Goal: Task Accomplishment & Management: Use online tool/utility

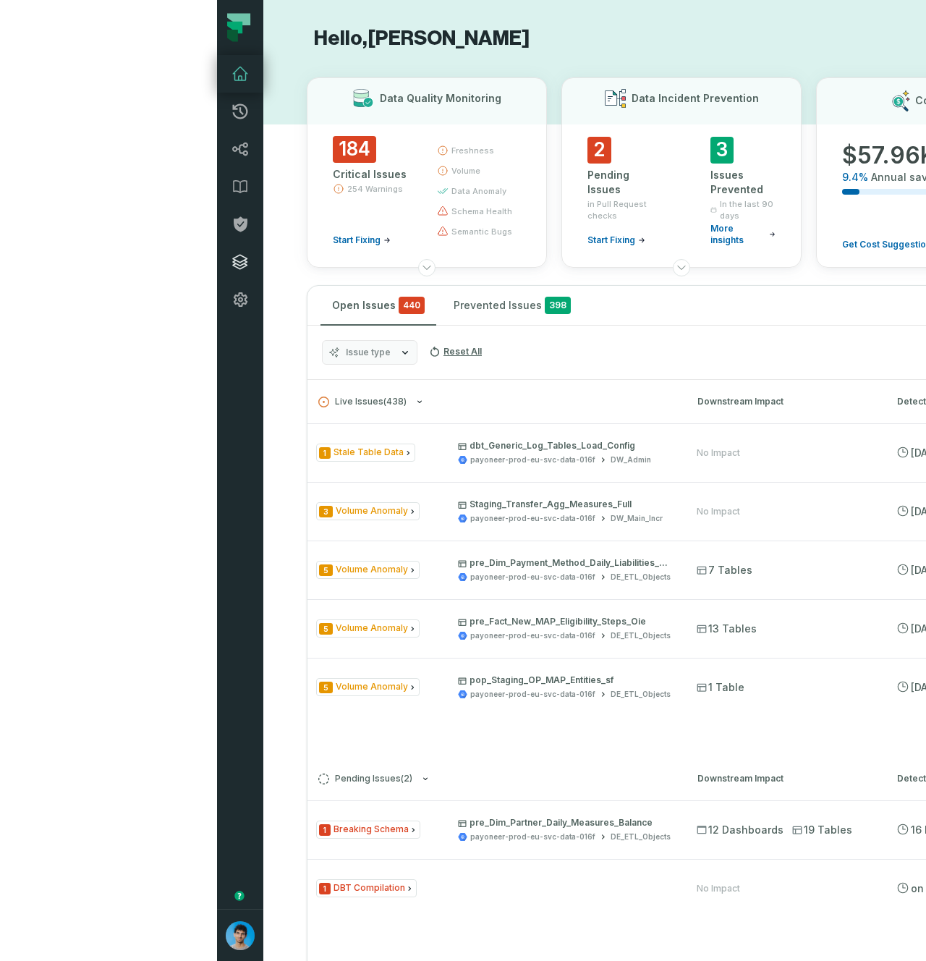
click at [233, 265] on icon at bounding box center [240, 262] width 14 height 14
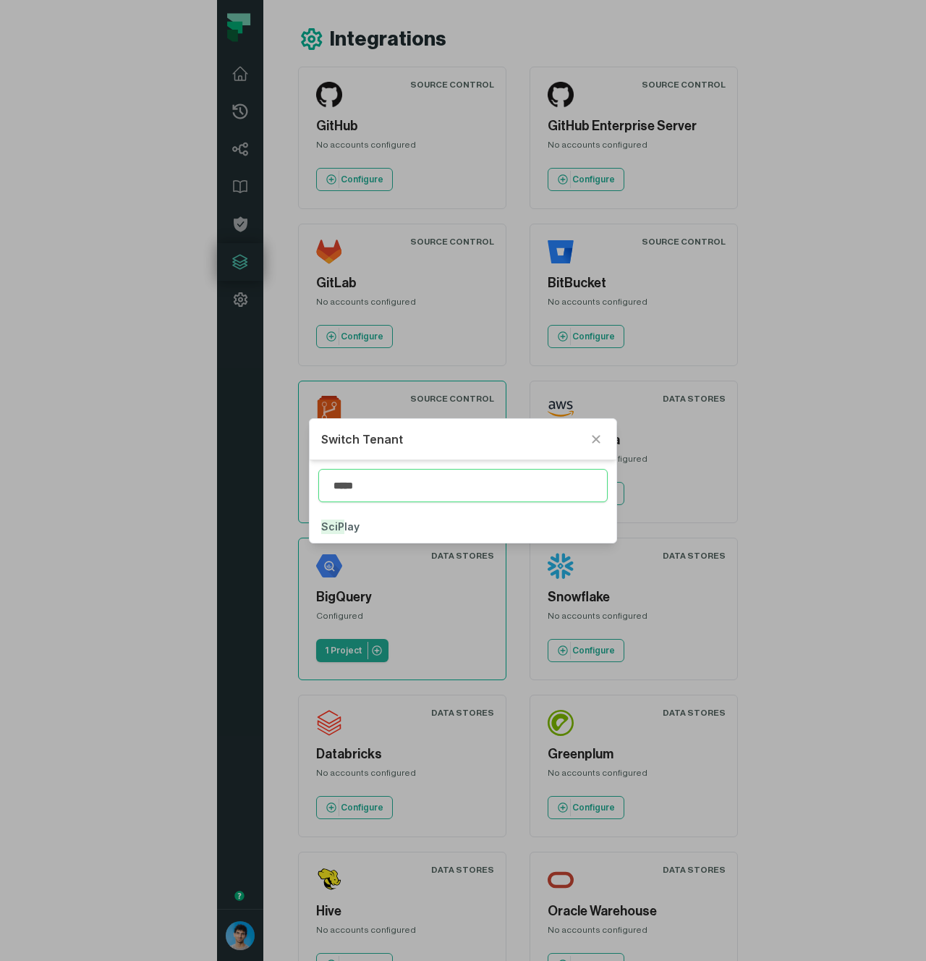
type input "*****"
click button "SciPl ay" at bounding box center [464, 527] width 308 height 32
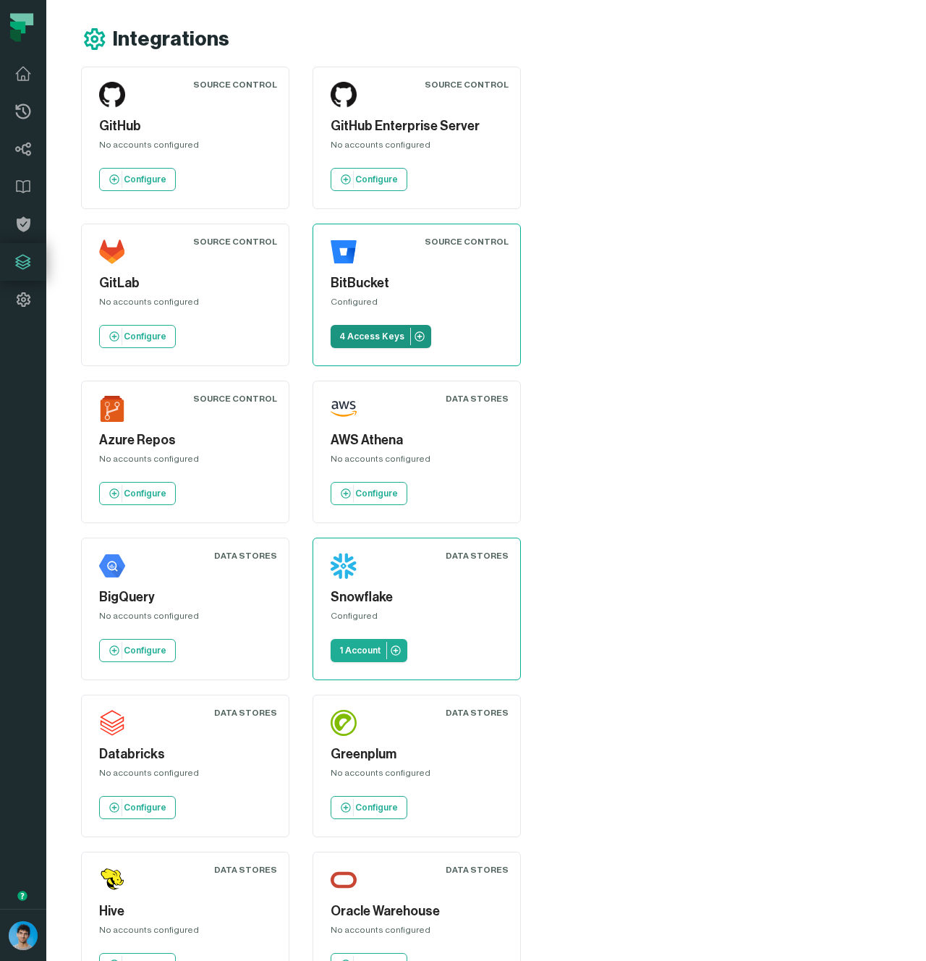
click at [339, 338] on p "4 Access Keys" at bounding box center [371, 337] width 65 height 12
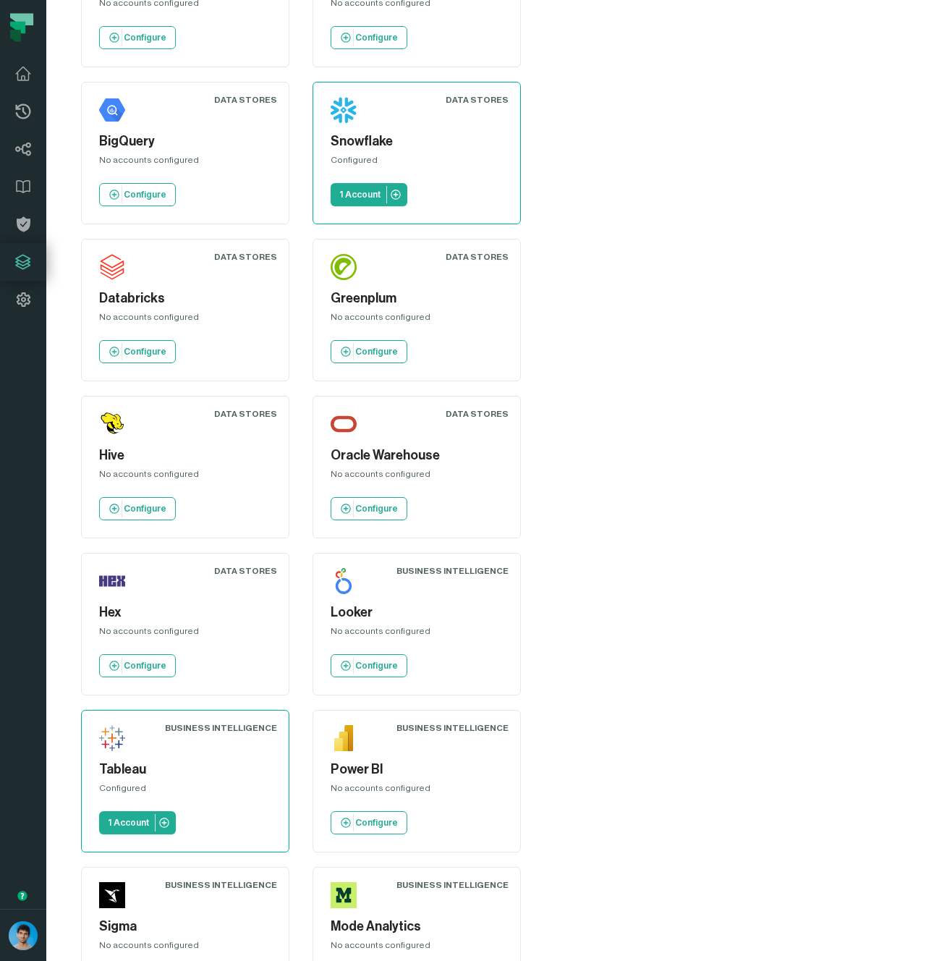
scroll to position [493, 0]
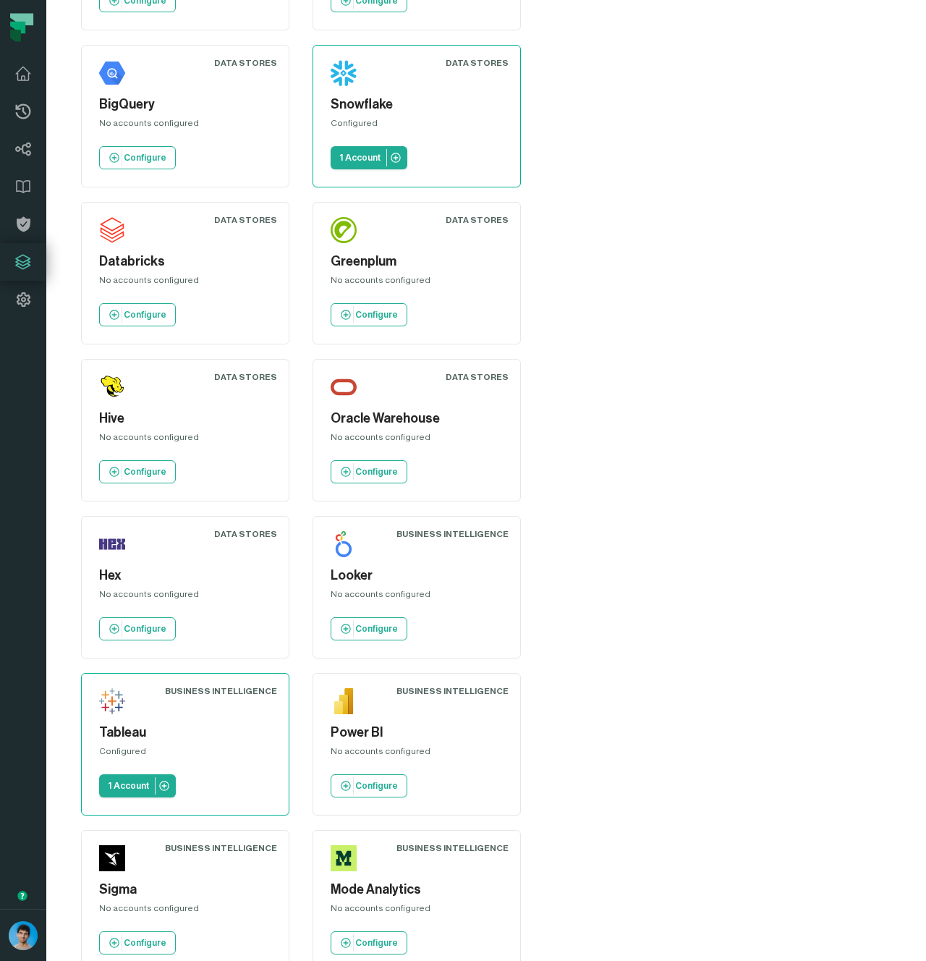
click at [692, 486] on div "Source Control GitHub No accounts configured Configure Source Control GitHub En…" at bounding box center [386, 587] width 611 height 2027
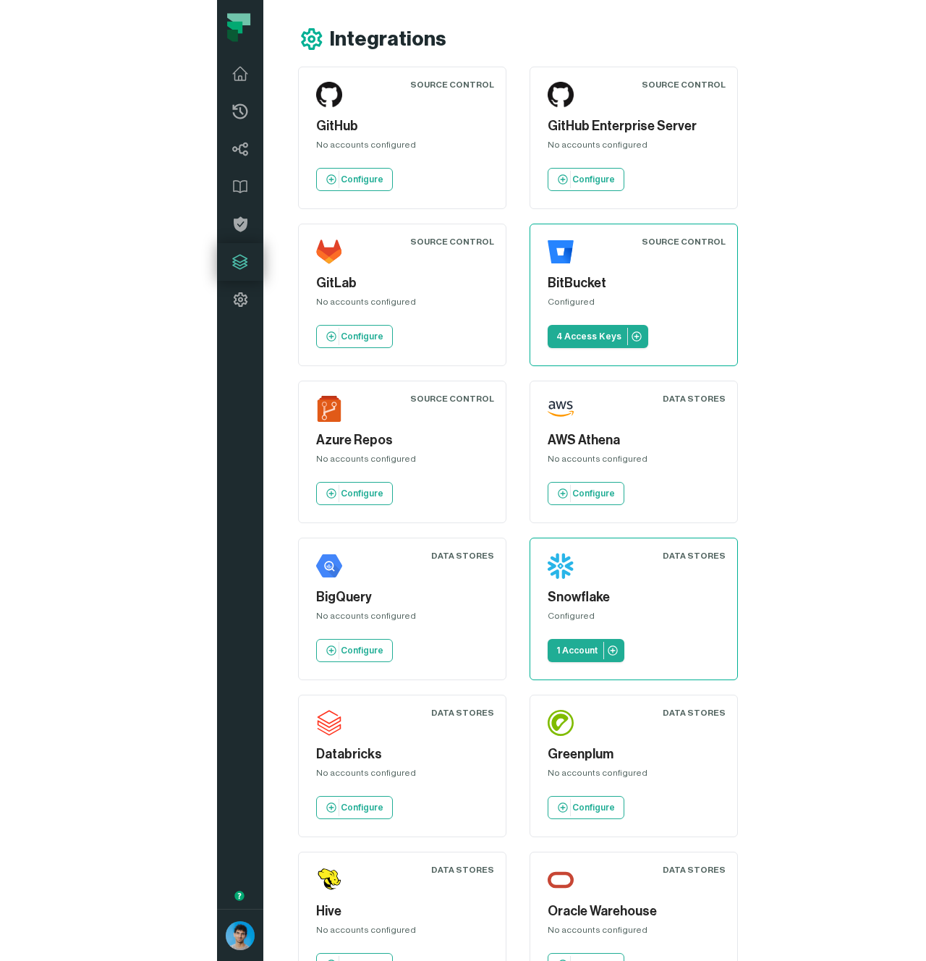
click at [445, 41] on div "Integrations" at bounding box center [612, 39] width 628 height 26
